Goal: Find specific page/section: Find specific page/section

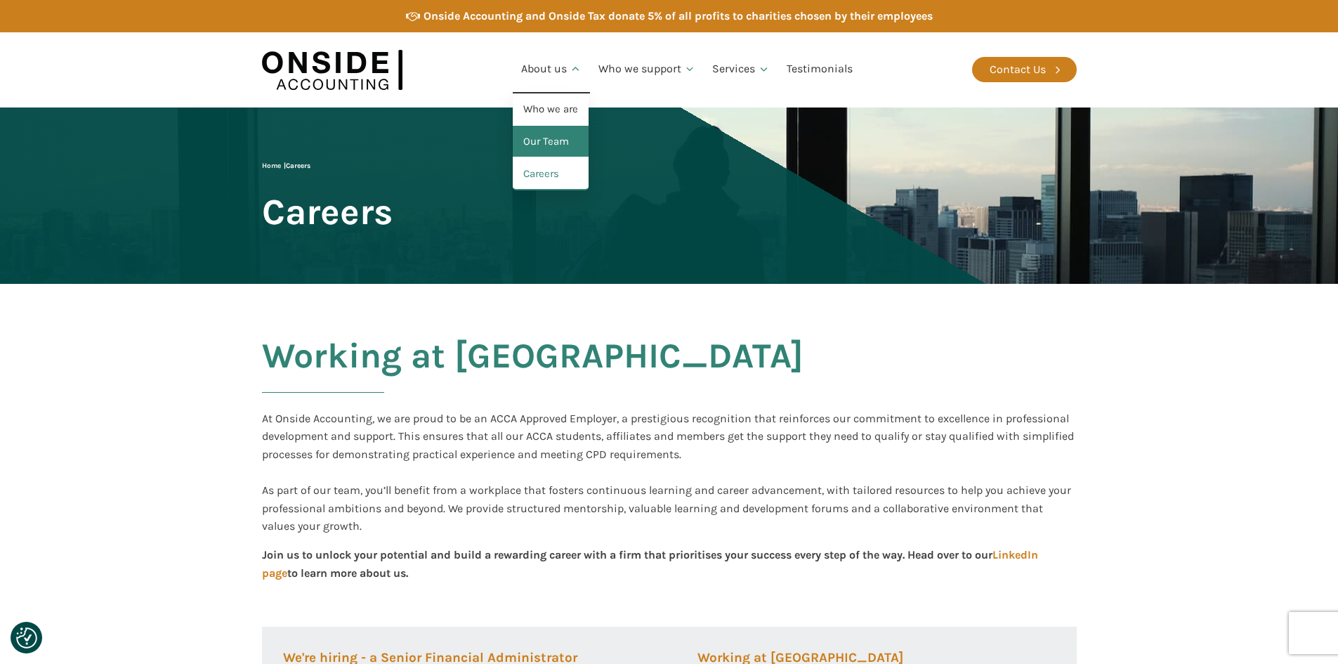
click at [556, 140] on link "Our Team" at bounding box center [551, 142] width 76 height 32
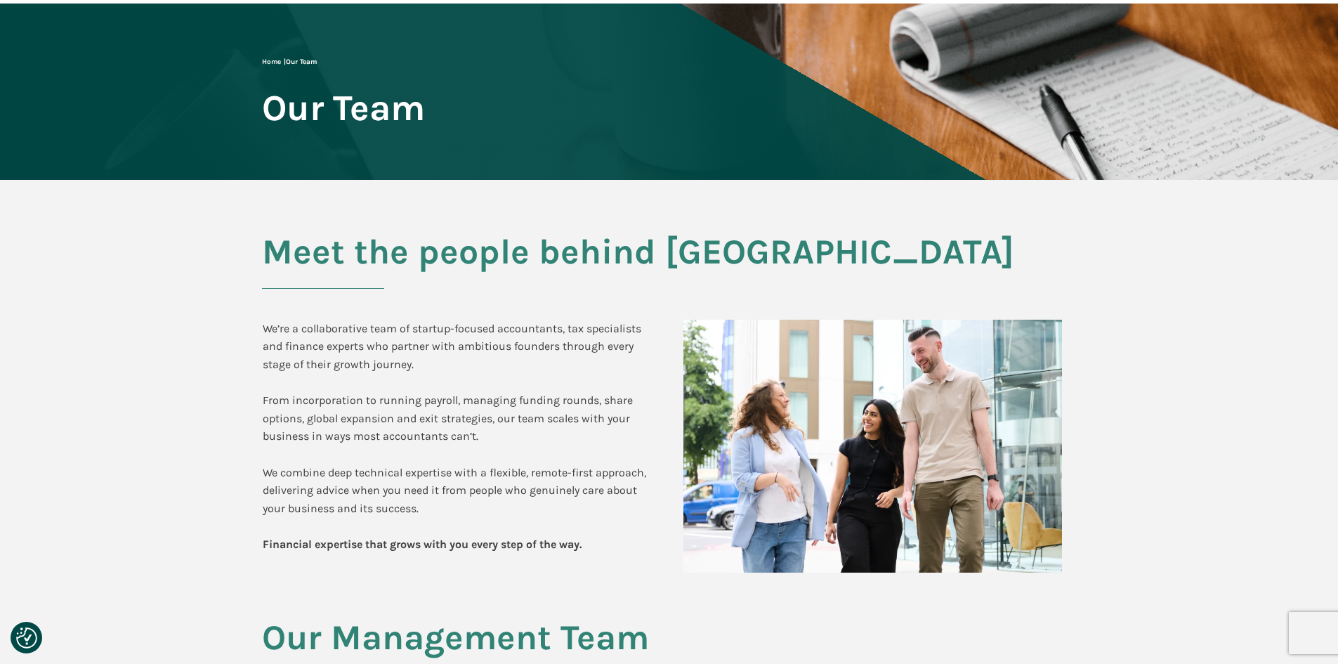
scroll to position [141, 0]
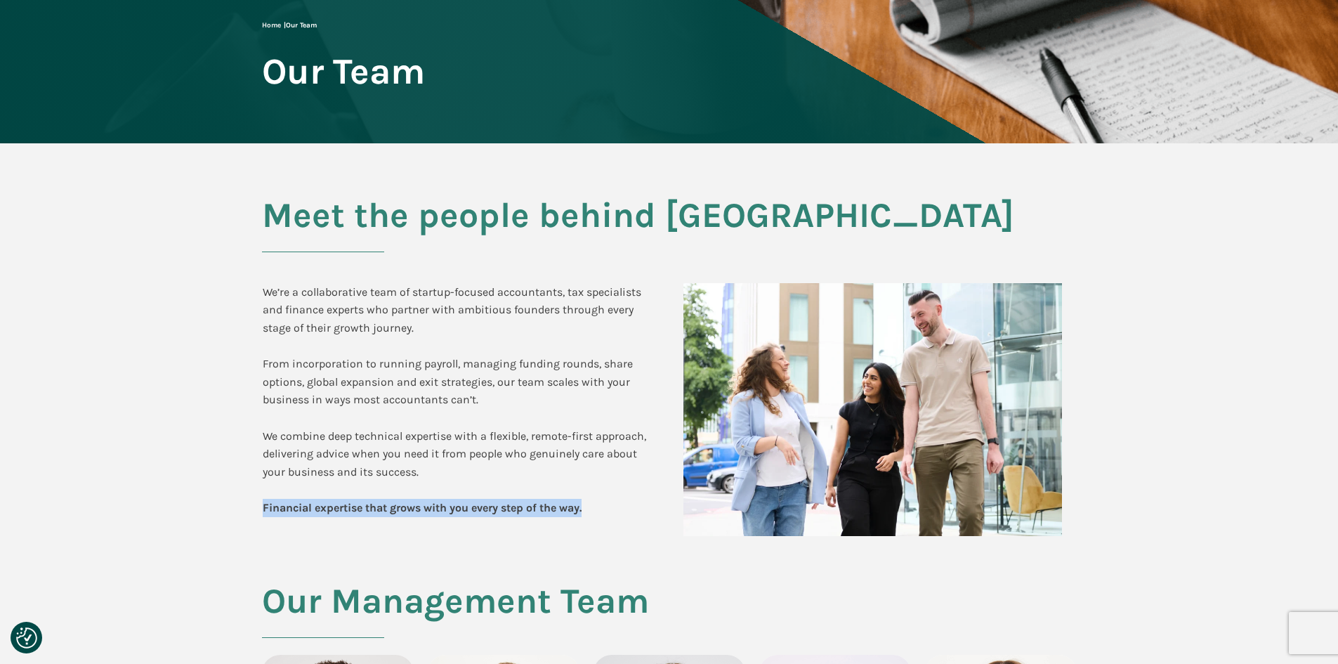
drag, startPoint x: 599, startPoint y: 508, endPoint x: 257, endPoint y: 514, distance: 342.2
click at [257, 514] on div "Meet the people behind Onside We’re a collaborative team of startup-focused acc…" at bounding box center [669, 362] width 843 height 438
copy b "Financial expertise that grows with you every step of the way."
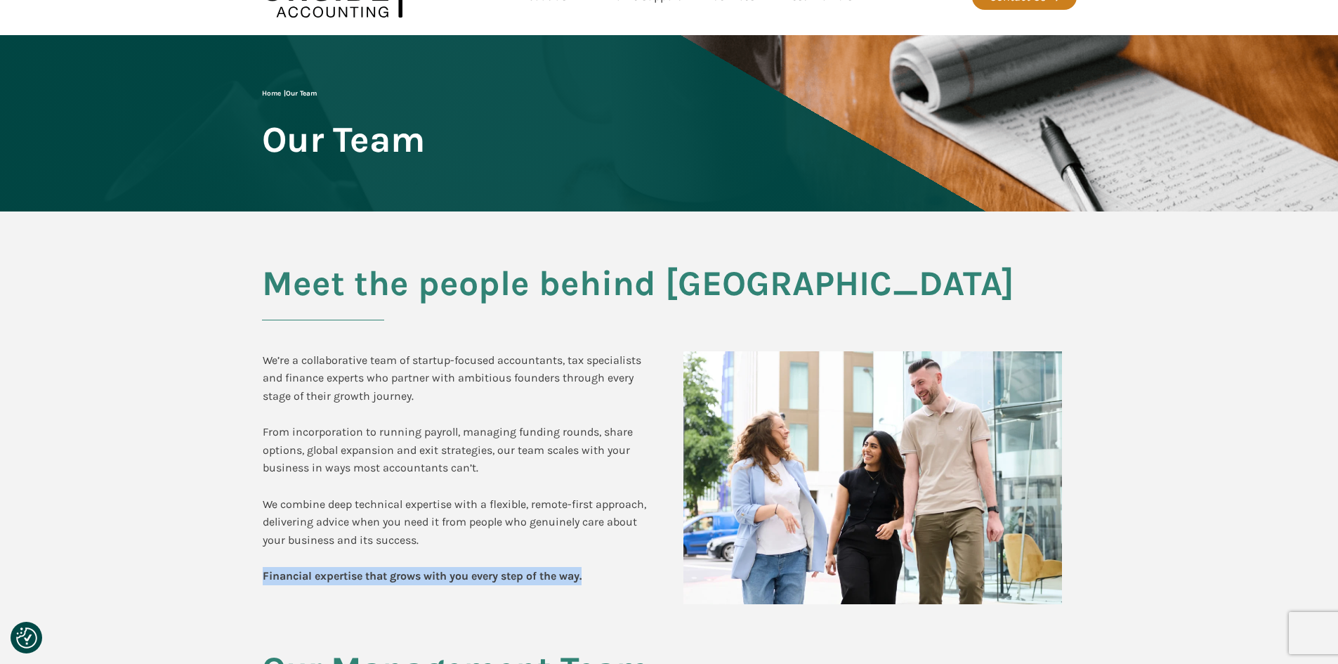
scroll to position [0, 0]
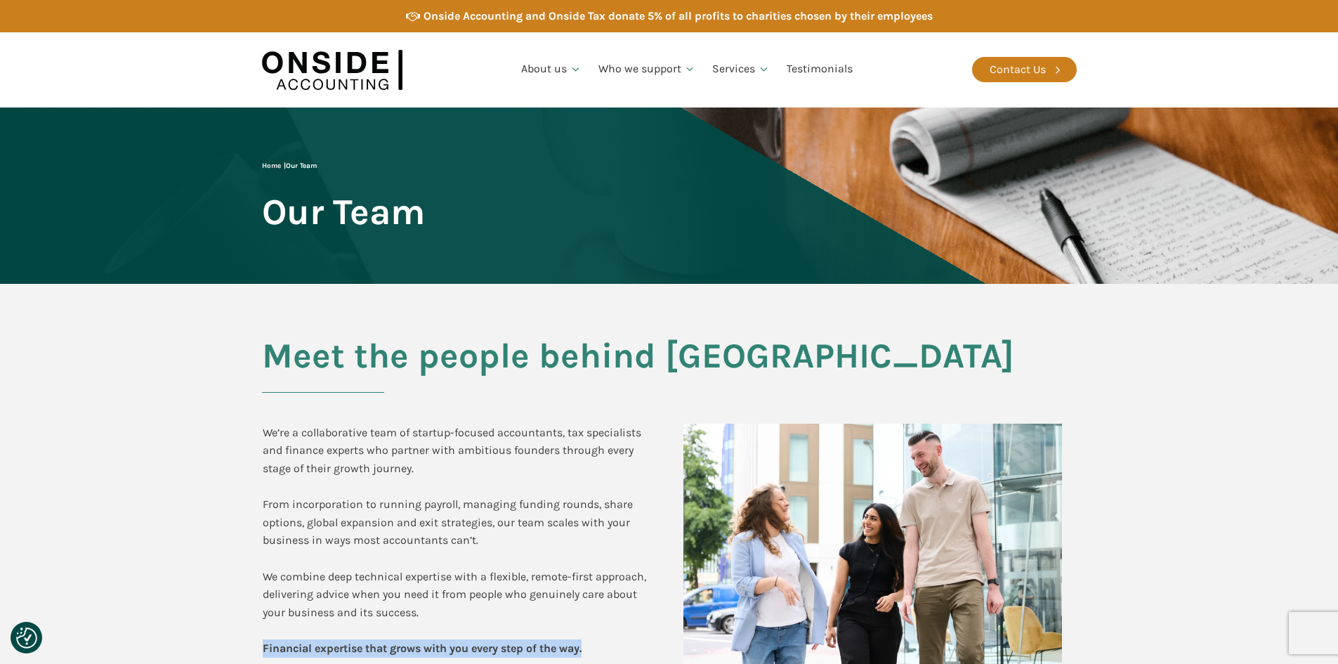
click at [313, 56] on img at bounding box center [332, 70] width 141 height 54
